Goal: Task Accomplishment & Management: Manage account settings

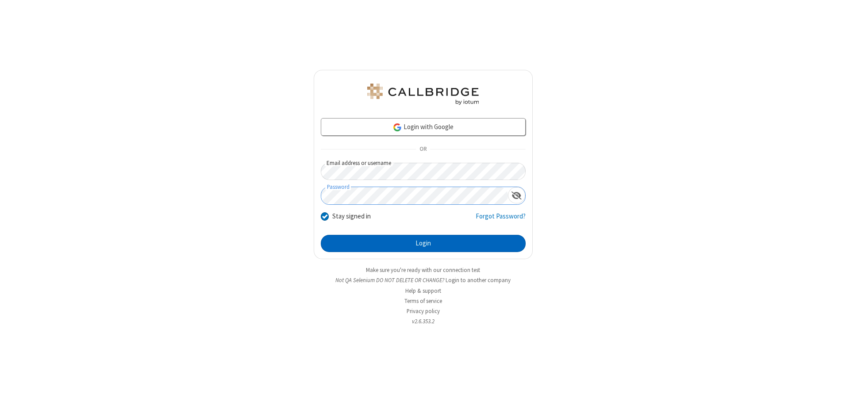
click at [423, 243] on button "Login" at bounding box center [423, 244] width 205 height 18
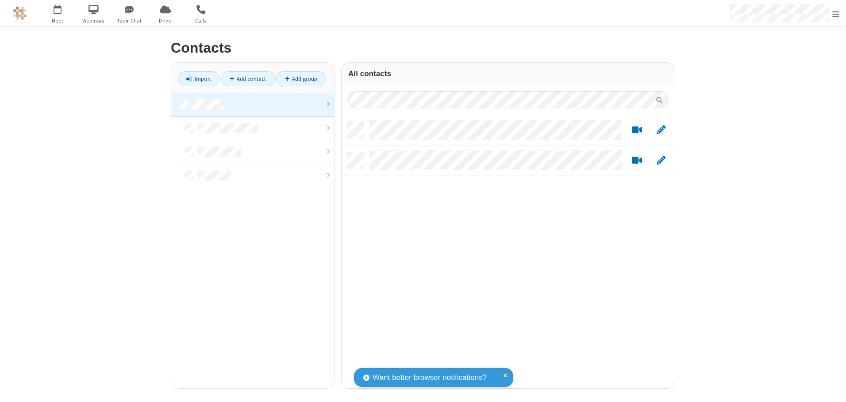
scroll to position [267, 327]
click at [253, 104] on link at bounding box center [252, 105] width 163 height 24
click at [248, 79] on link "Add contact" at bounding box center [248, 78] width 54 height 15
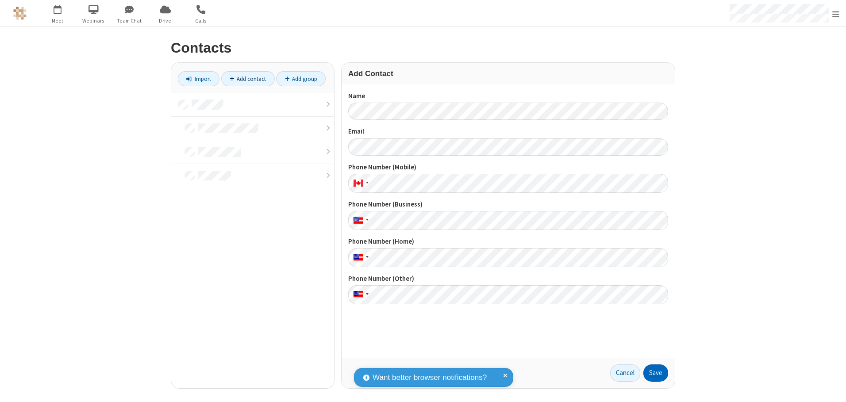
click at [656, 373] on button "Save" at bounding box center [656, 374] width 25 height 18
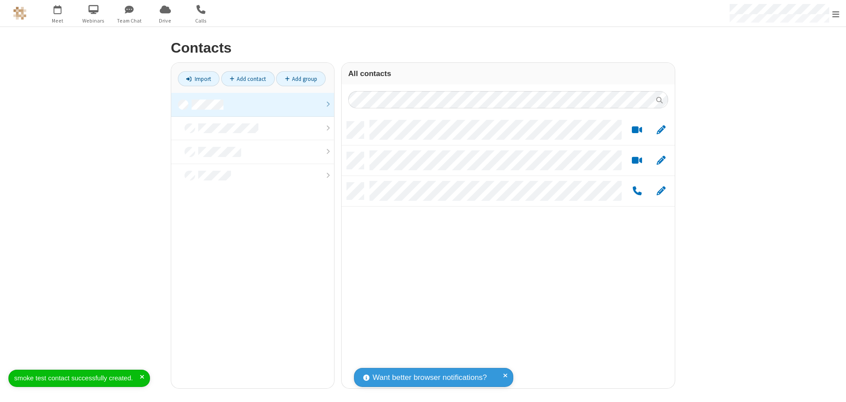
scroll to position [267, 327]
